Goal: Navigation & Orientation: Find specific page/section

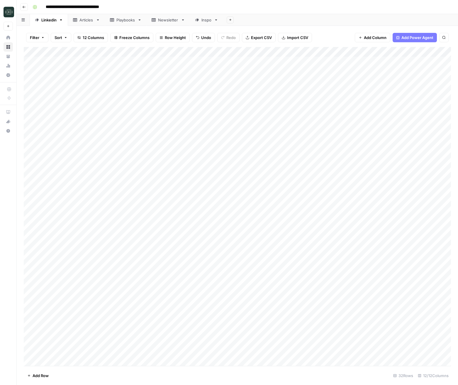
scroll to position [20, 0]
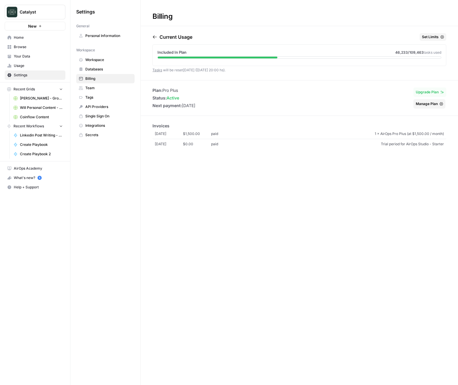
click at [28, 54] on span "Your Data" at bounding box center [38, 56] width 49 height 5
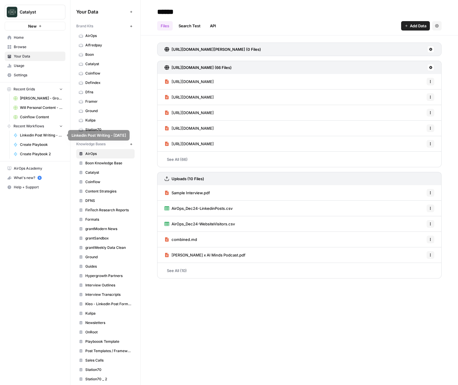
click at [28, 98] on span "[PERSON_NAME] - Ground Content - [DATE]" at bounding box center [41, 98] width 43 height 5
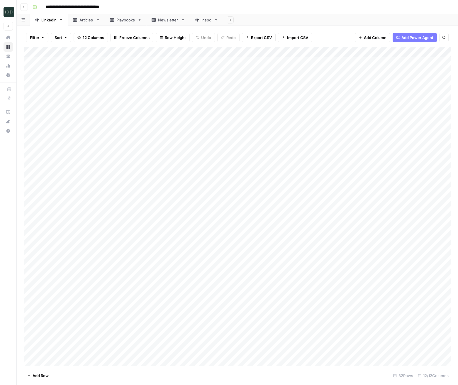
click at [122, 20] on div "Playbooks" at bounding box center [125, 20] width 19 height 6
click at [170, 20] on div "Newsletter" at bounding box center [168, 20] width 21 height 6
click at [86, 21] on div "Articles" at bounding box center [87, 20] width 14 height 6
click at [47, 19] on div "Linkedin" at bounding box center [48, 20] width 15 height 6
